Goal: Check status: Check status

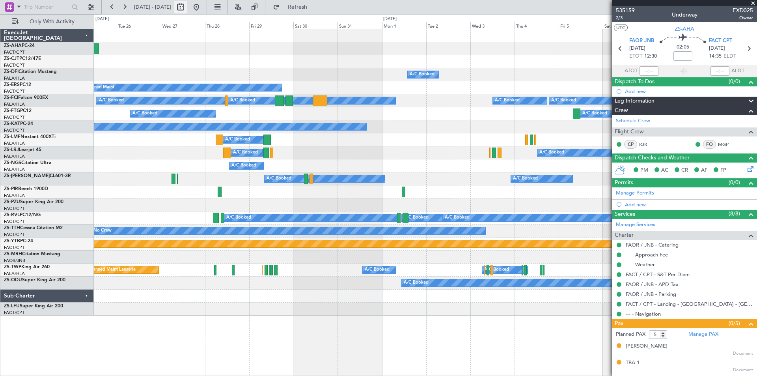
click at [187, 9] on button at bounding box center [180, 7] width 13 height 13
select select "8"
select select "2025"
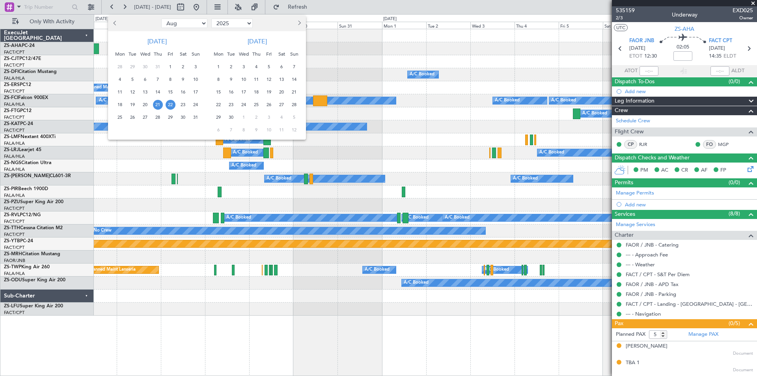
click at [222, 4] on div at bounding box center [378, 188] width 757 height 376
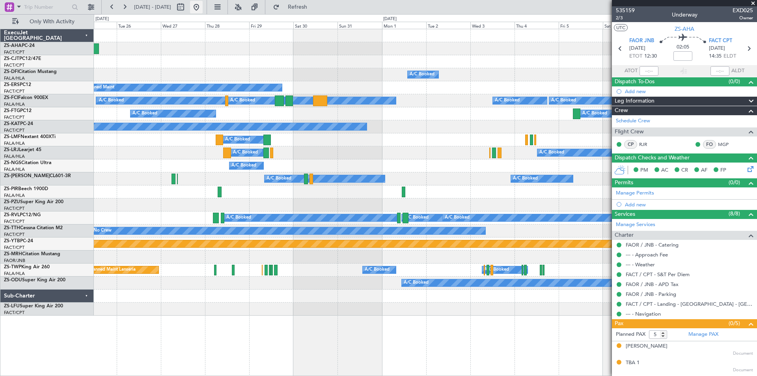
click at [203, 6] on button at bounding box center [196, 7] width 13 height 13
click at [755, 2] on span at bounding box center [753, 3] width 8 height 7
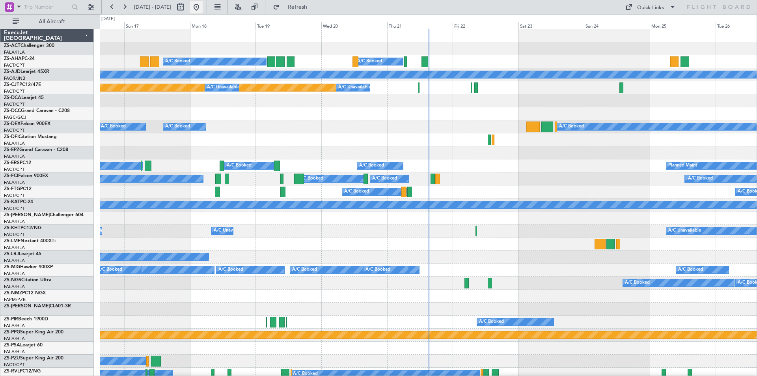
click at [203, 7] on button at bounding box center [196, 7] width 13 height 13
click at [187, 7] on button at bounding box center [180, 7] width 13 height 13
select select "8"
select select "2025"
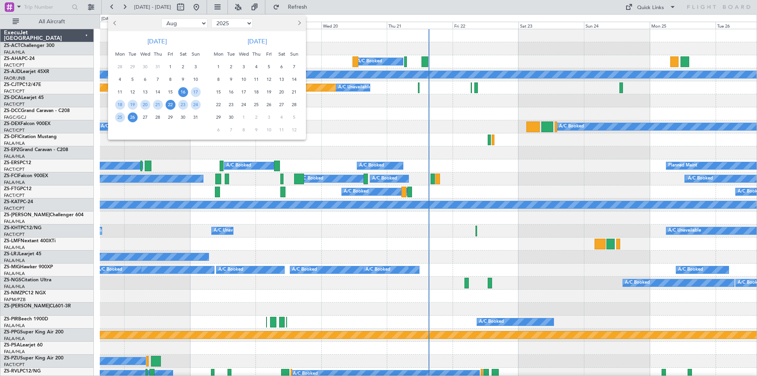
click at [172, 106] on span "22" at bounding box center [171, 105] width 10 height 10
drag, startPoint x: 122, startPoint y: 118, endPoint x: 334, endPoint y: 164, distance: 217.3
click at [123, 118] on span "25" at bounding box center [120, 117] width 10 height 10
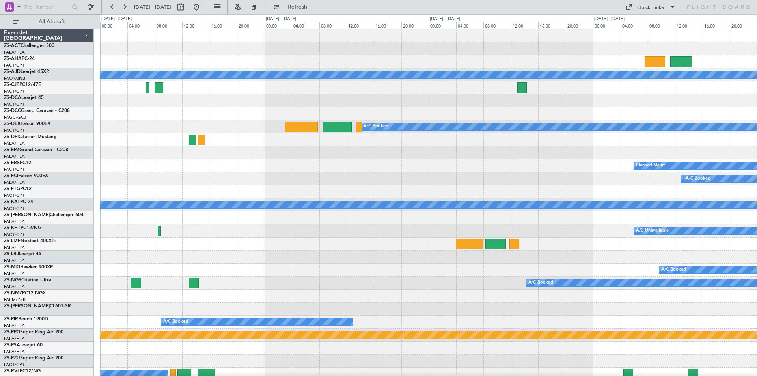
drag, startPoint x: 50, startPoint y: 21, endPoint x: 239, endPoint y: 217, distance: 272.7
click at [50, 22] on span "All Aircraft" at bounding box center [52, 22] width 63 height 6
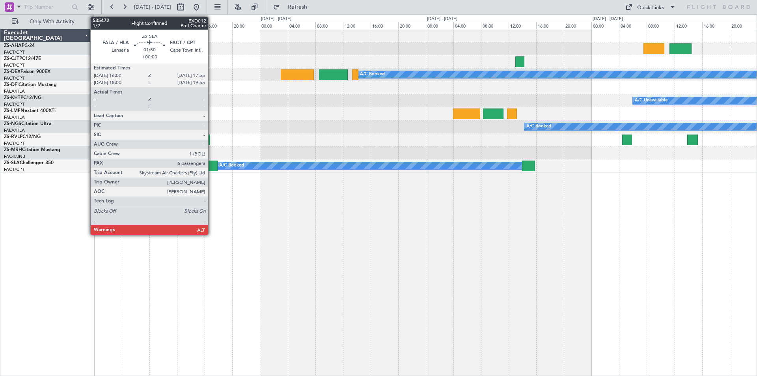
click at [211, 165] on div at bounding box center [210, 165] width 13 height 11
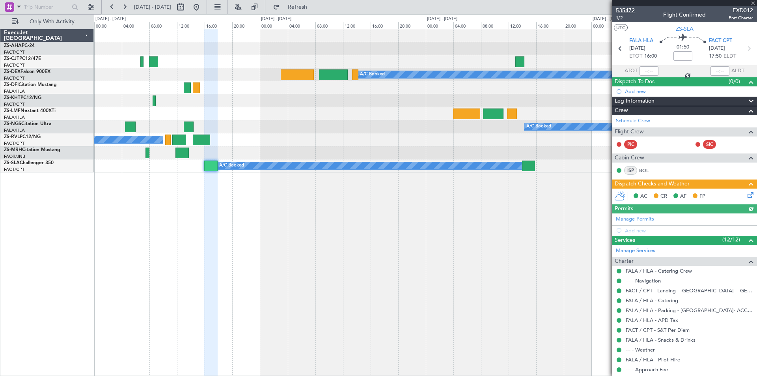
click at [629, 9] on span "535472" at bounding box center [625, 10] width 19 height 8
click at [753, 4] on span at bounding box center [753, 3] width 8 height 7
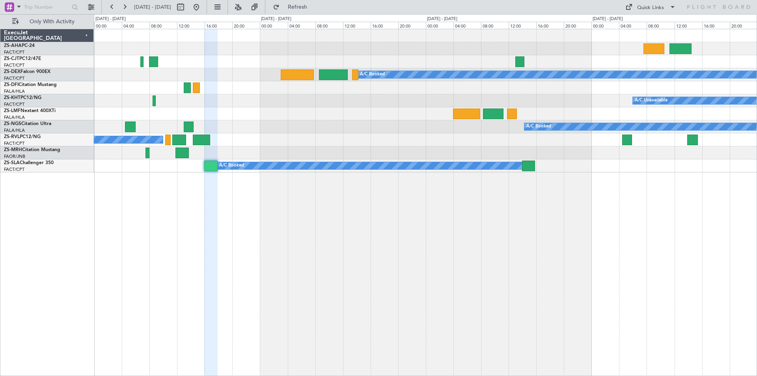
type input "0"
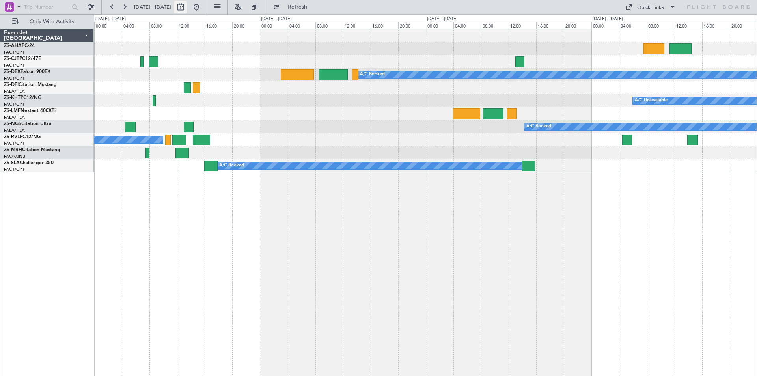
click at [187, 5] on button at bounding box center [180, 7] width 13 height 13
select select "8"
select select "2025"
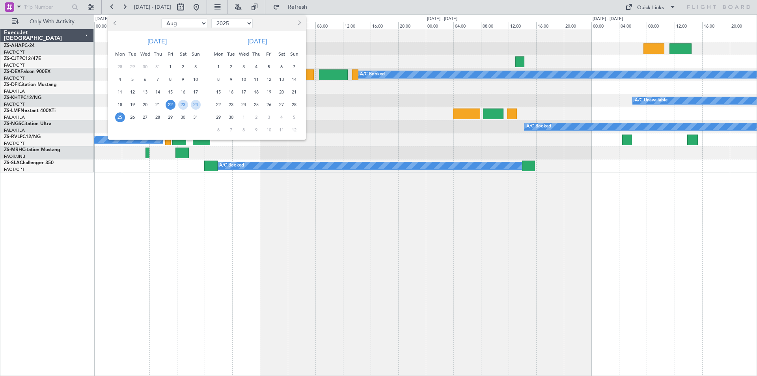
click at [120, 117] on span "25" at bounding box center [120, 117] width 10 height 10
click at [198, 119] on span "31" at bounding box center [196, 117] width 10 height 10
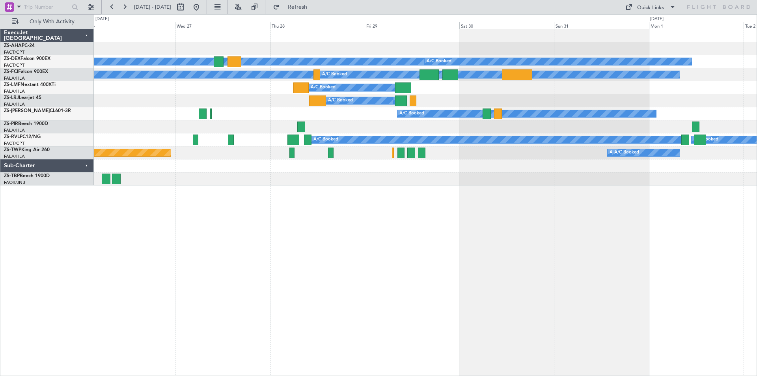
click at [556, 227] on div "A/C Booked A/C Booked A/C Booked A/C Booked A/C Booked A/C Booked A/C Booked A/…" at bounding box center [425, 202] width 663 height 347
